Goal: Task Accomplishment & Management: Use online tool/utility

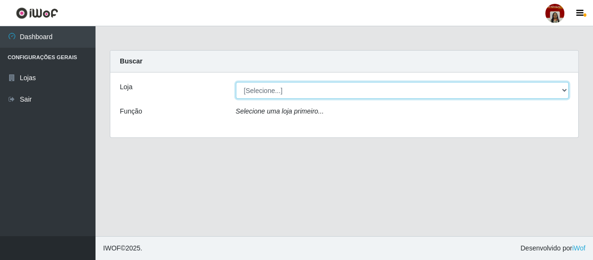
click at [305, 93] on select "[Selecione...] Mar Vermelho - Loja 04" at bounding box center [402, 90] width 333 height 17
select select "251"
click at [236, 82] on select "[Selecione...] Mar Vermelho - Loja 04" at bounding box center [402, 90] width 333 height 17
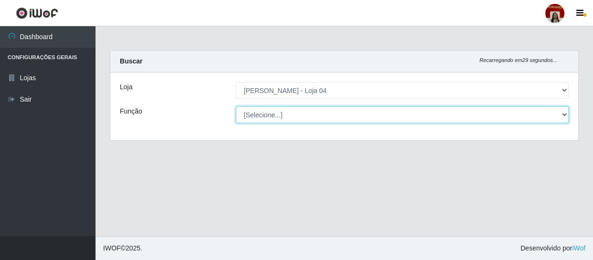
click at [283, 112] on select "[Selecione...] ASG ASG + ASG ++ Auxiliar de Depósito Auxiliar de Depósito + Aux…" at bounding box center [402, 114] width 333 height 17
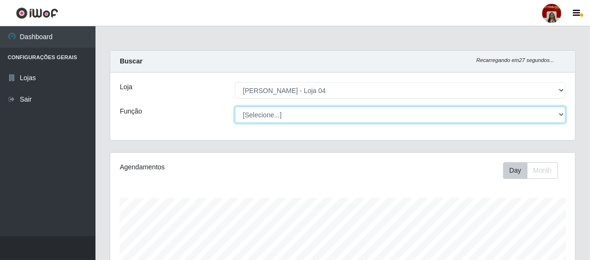
scroll to position [198, 465]
select select "112"
click at [235, 106] on select "[Selecione...] ASG ASG + ASG ++ Auxiliar de Depósito Auxiliar de Depósito + Aux…" at bounding box center [400, 114] width 331 height 17
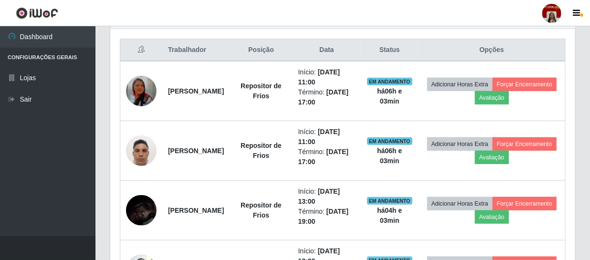
scroll to position [358, 0]
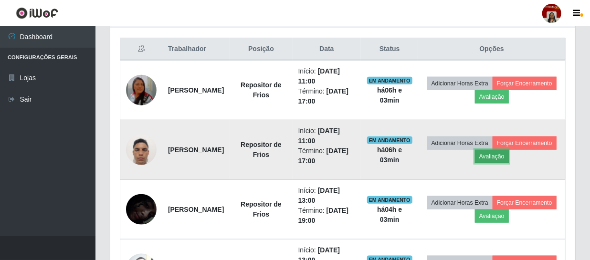
click at [509, 151] on button "Avaliação" at bounding box center [492, 156] width 34 height 13
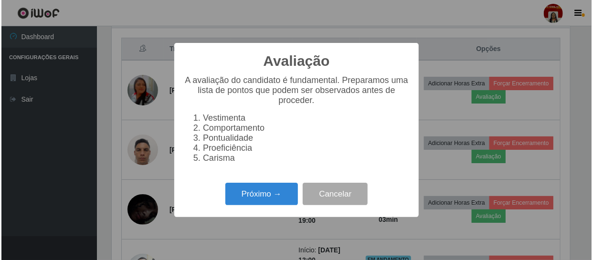
scroll to position [198, 460]
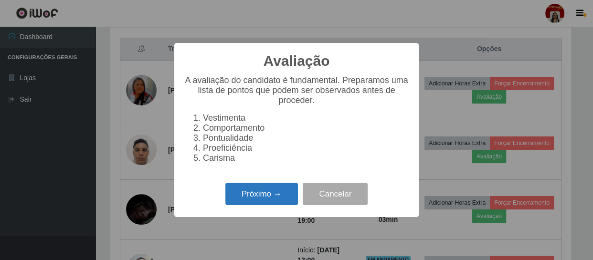
click at [286, 194] on button "Próximo →" at bounding box center [261, 194] width 73 height 22
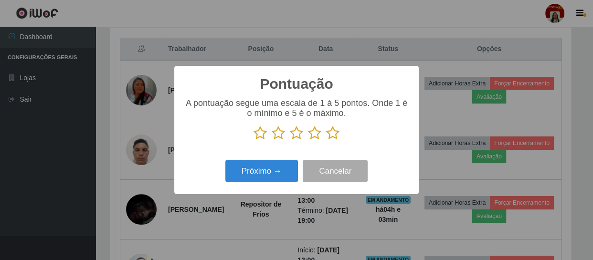
scroll to position [476925, 476662]
click at [332, 134] on icon at bounding box center [332, 133] width 13 height 14
click at [326, 140] on input "radio" at bounding box center [326, 140] width 0 height 0
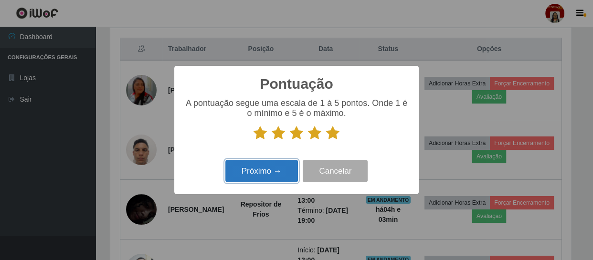
click at [286, 172] on button "Próximo →" at bounding box center [261, 171] width 73 height 22
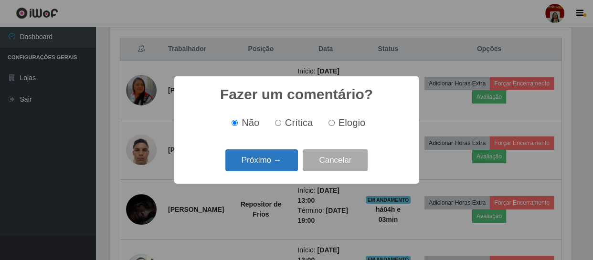
click at [286, 162] on button "Próximo →" at bounding box center [261, 160] width 73 height 22
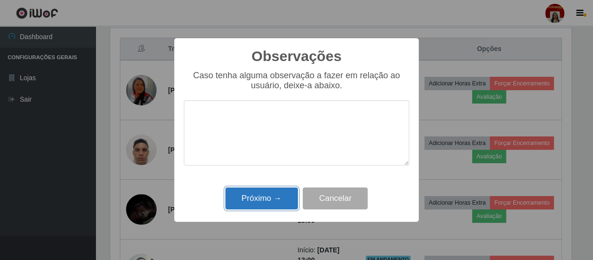
click at [271, 196] on button "Próximo →" at bounding box center [261, 199] width 73 height 22
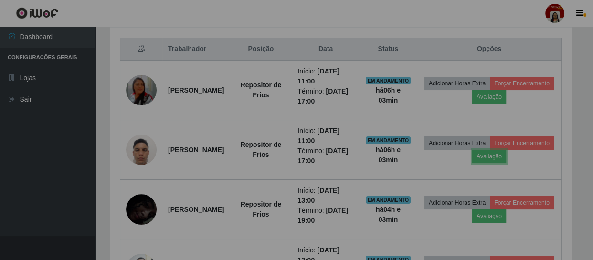
scroll to position [198, 465]
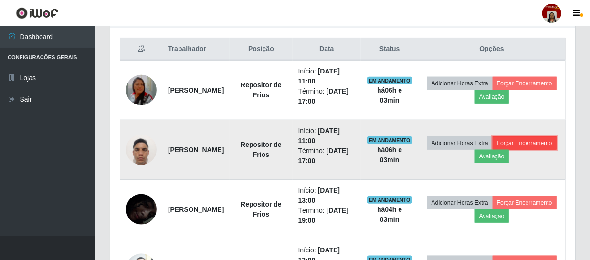
click at [492, 150] on button "Forçar Encerramento" at bounding box center [524, 142] width 64 height 13
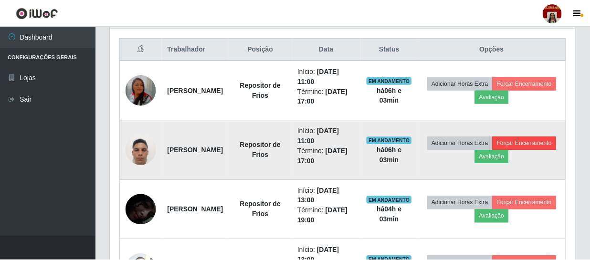
scroll to position [198, 460]
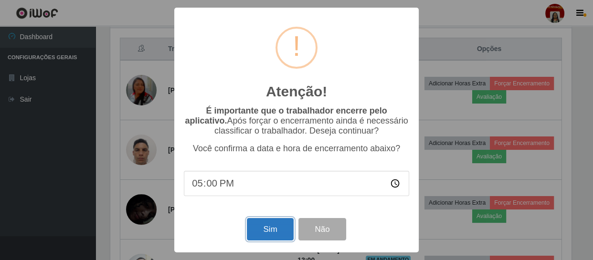
click at [279, 227] on button "Sim" at bounding box center [270, 229] width 46 height 22
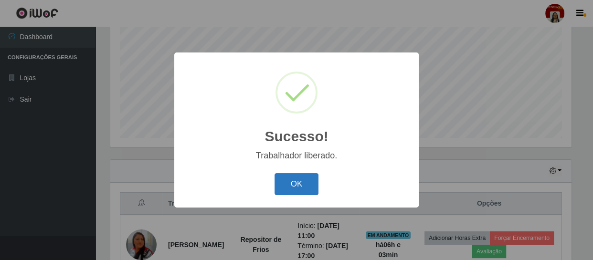
click at [297, 188] on button "OK" at bounding box center [296, 184] width 44 height 22
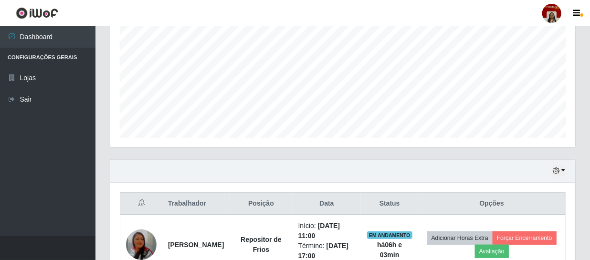
scroll to position [371, 0]
